Goal: Book appointment/travel/reservation

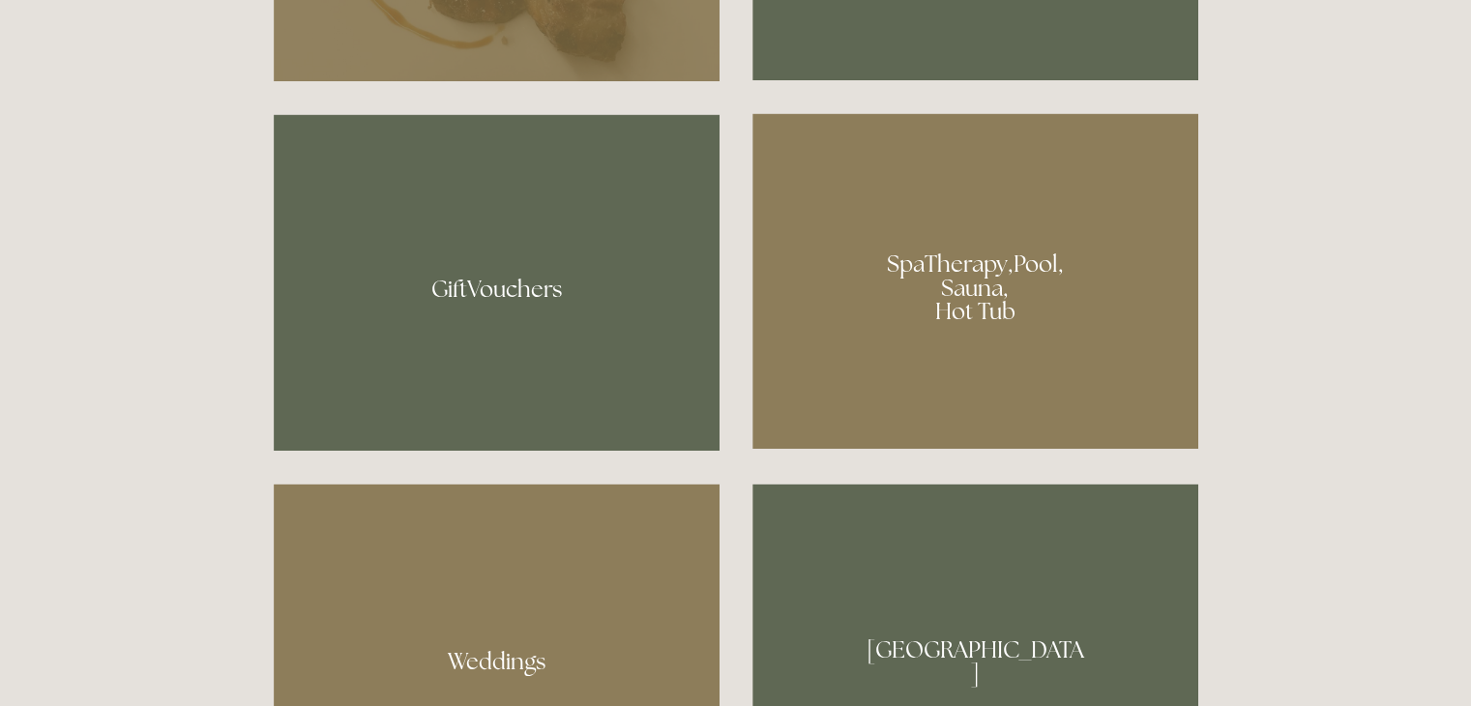
scroll to position [1427, 0]
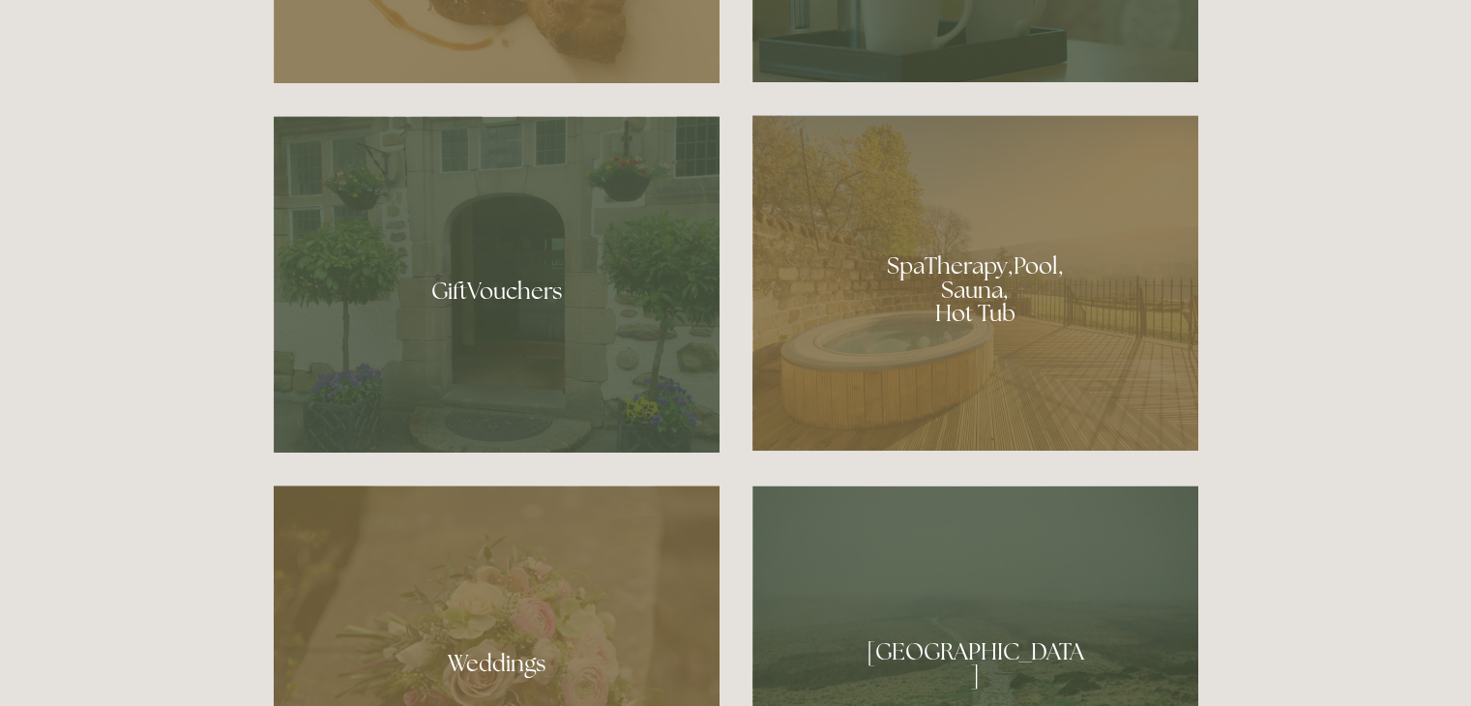
click at [946, 258] on div at bounding box center [975, 283] width 446 height 336
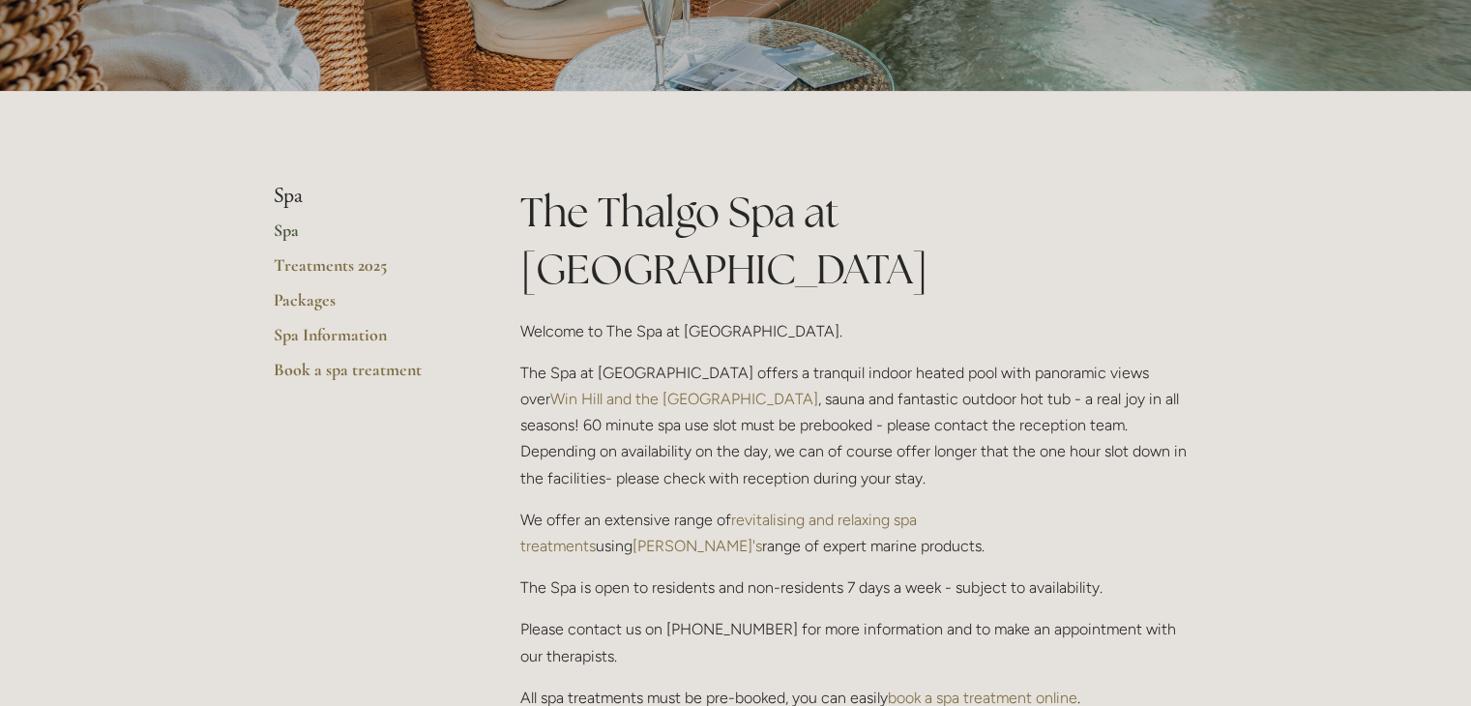
scroll to position [302, 0]
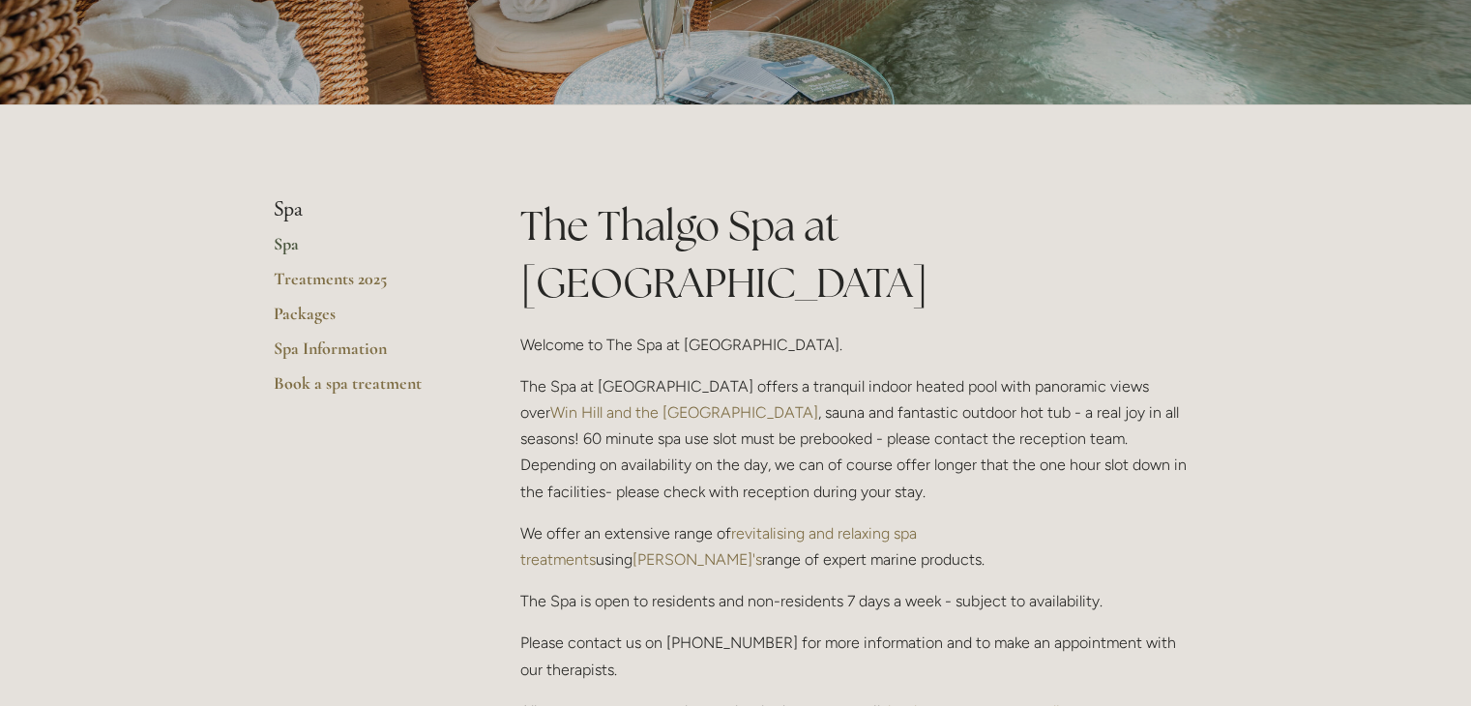
click at [292, 244] on link "Spa" at bounding box center [366, 250] width 185 height 35
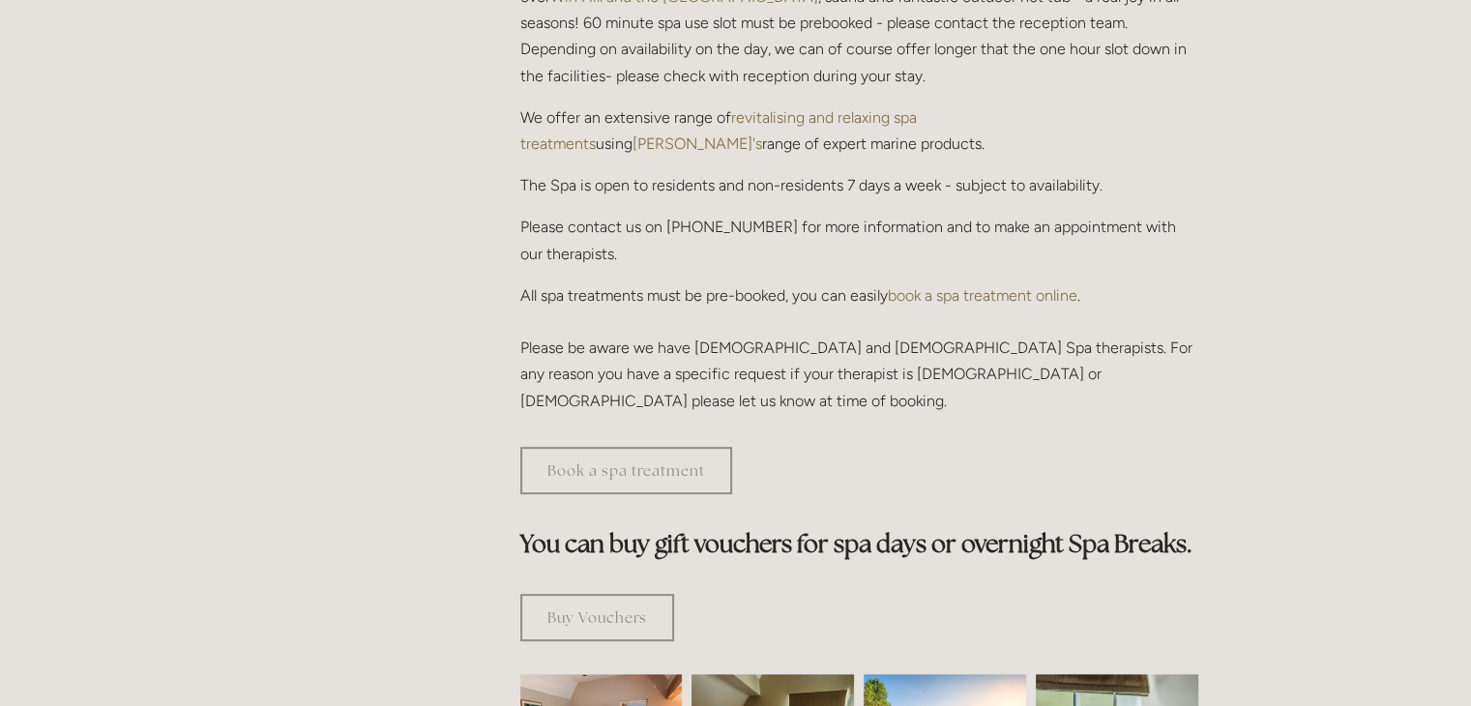
scroll to position [699, 0]
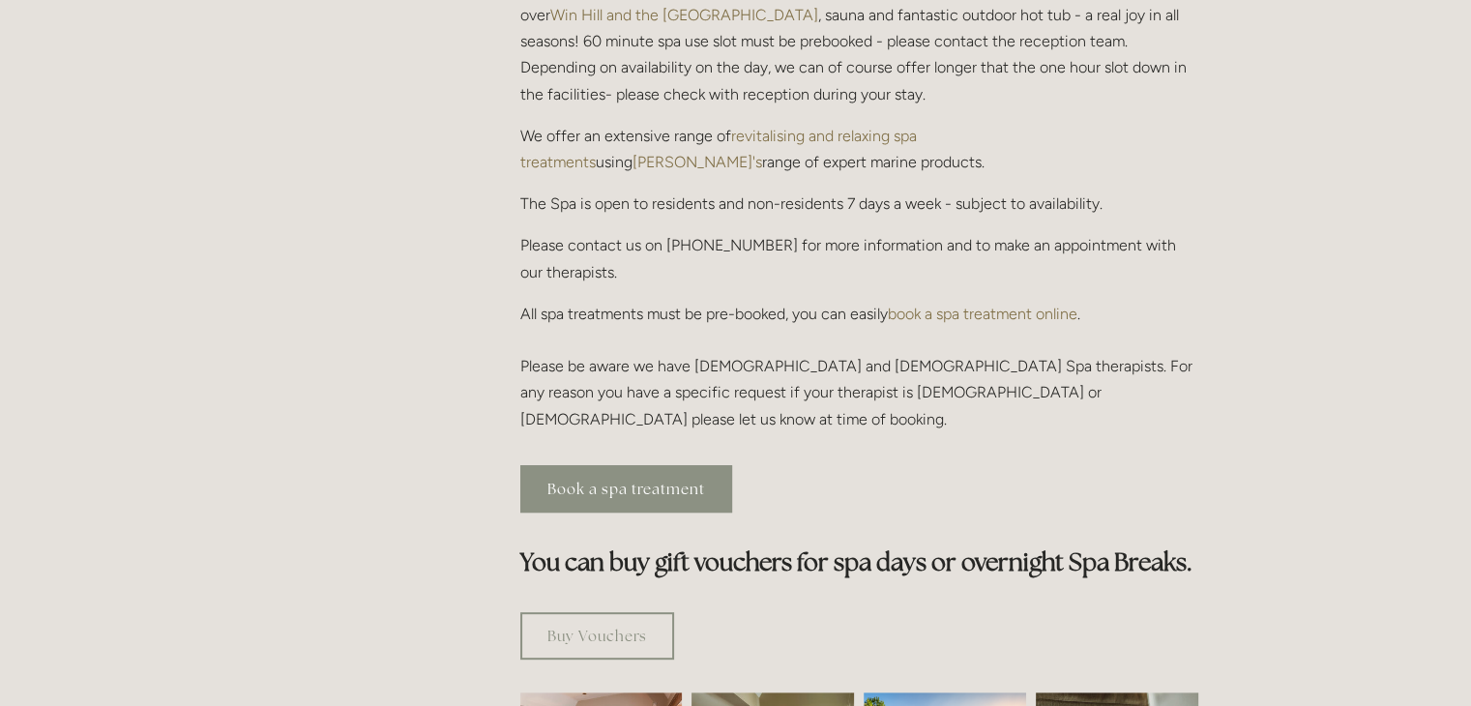
click at [619, 465] on link "Book a spa treatment" at bounding box center [626, 488] width 212 height 47
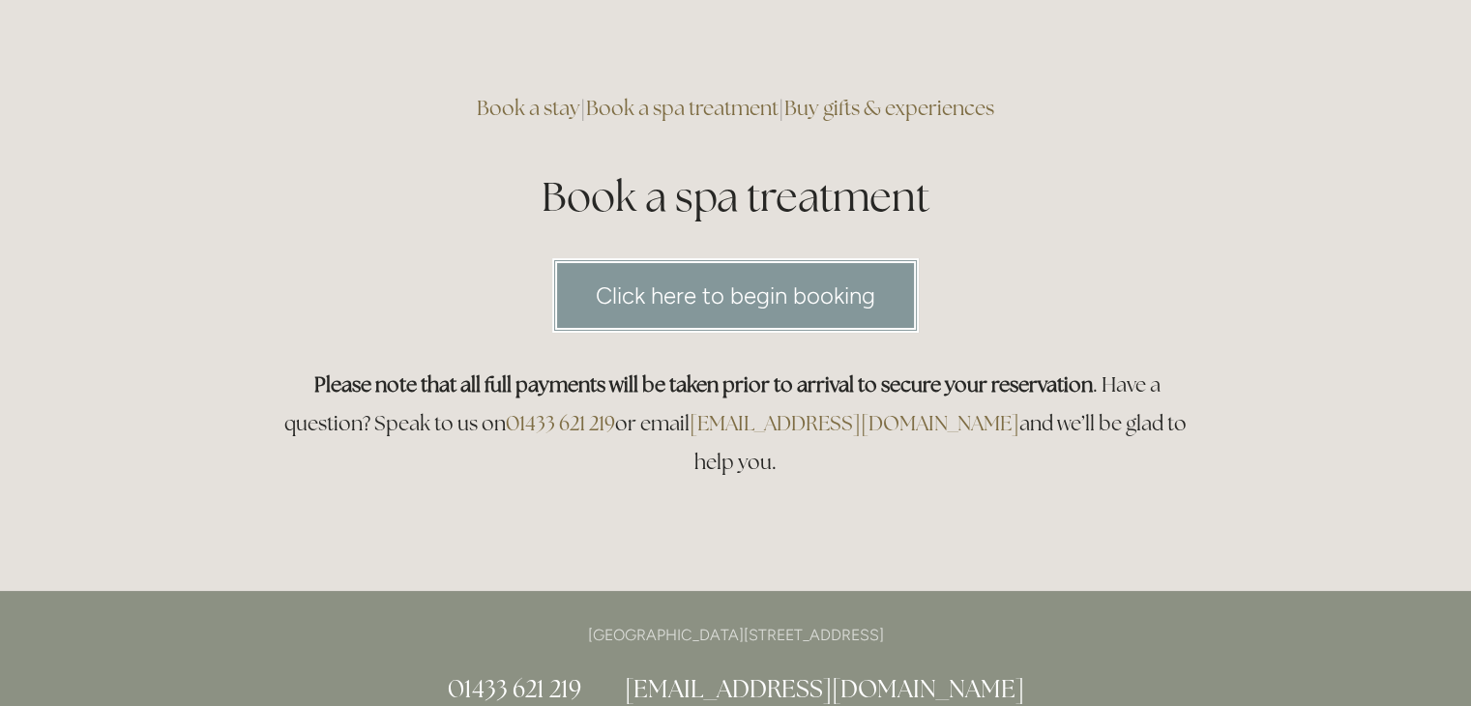
scroll to position [143, 0]
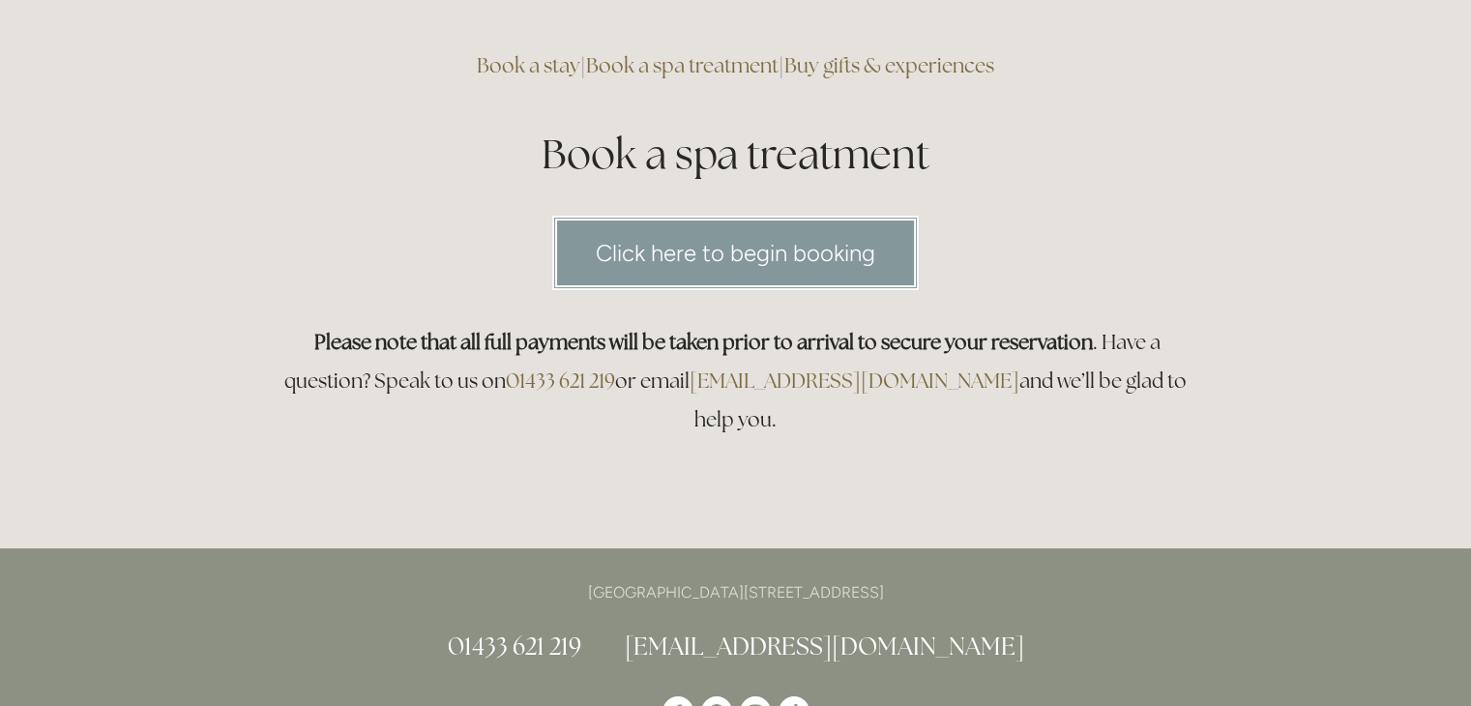
click at [757, 237] on link "Click here to begin booking" at bounding box center [735, 253] width 366 height 74
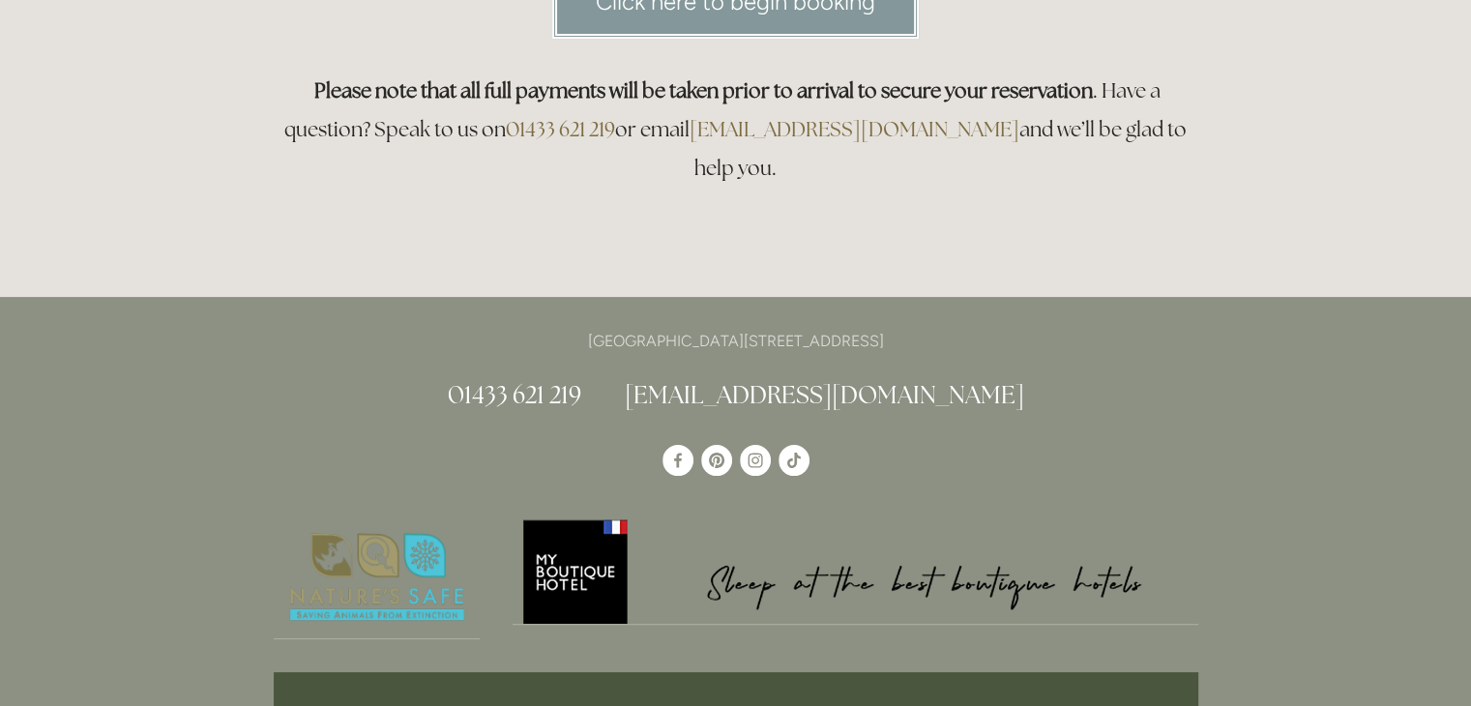
scroll to position [0, 0]
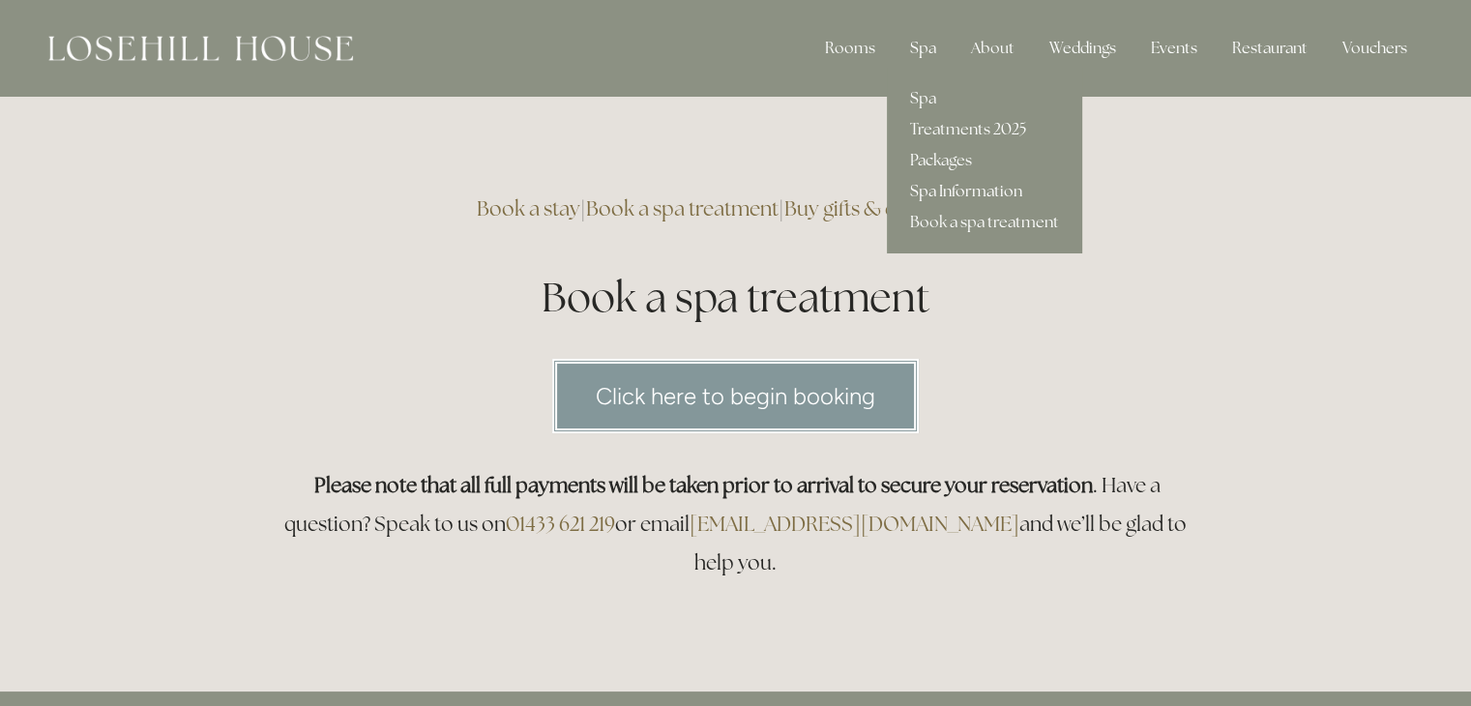
click at [952, 187] on link "Spa Information" at bounding box center [984, 191] width 195 height 31
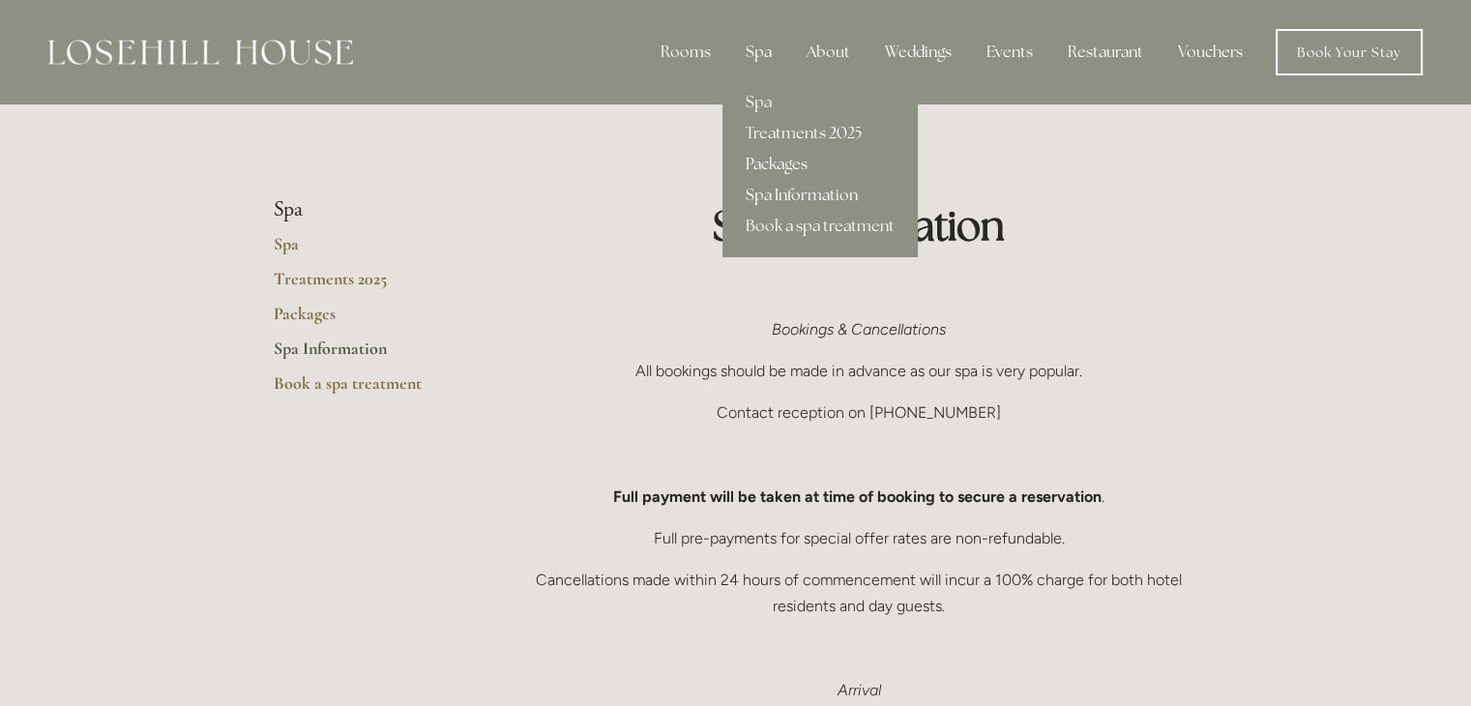
click at [773, 161] on link "Packages" at bounding box center [819, 164] width 195 height 31
